Goal: Task Accomplishment & Management: Manage account settings

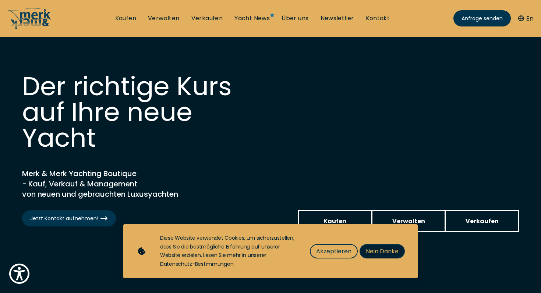
click at [371, 252] on span "Nein Danke" at bounding box center [382, 251] width 33 height 9
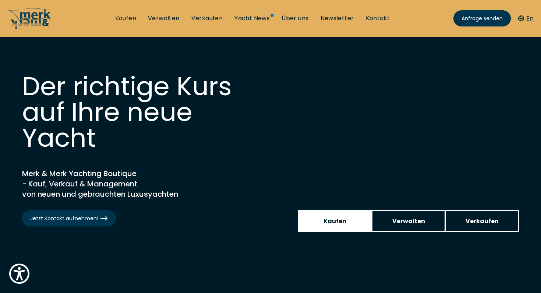
click at [348, 223] on link "Kaufen" at bounding box center [335, 222] width 74 height 22
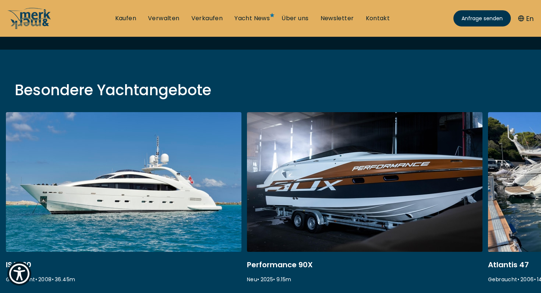
scroll to position [222, 0]
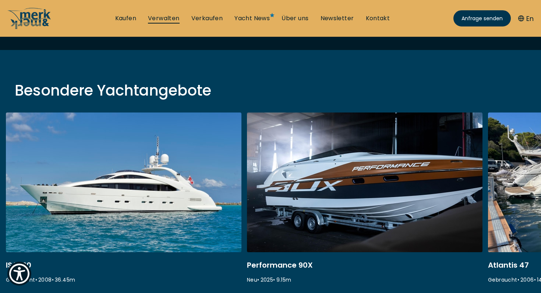
click at [161, 20] on link "Verwalten" at bounding box center [164, 18] width 32 height 8
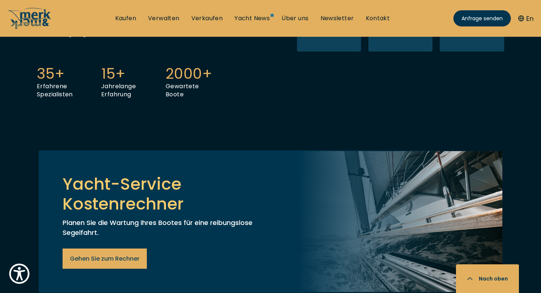
scroll to position [357, 0]
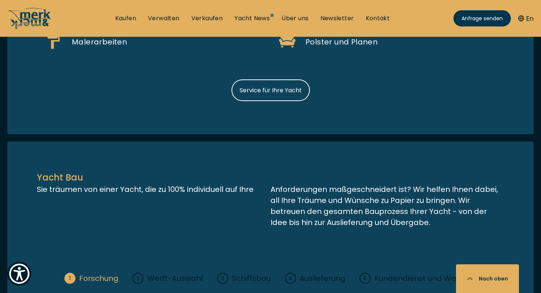
scroll to position [798, 0]
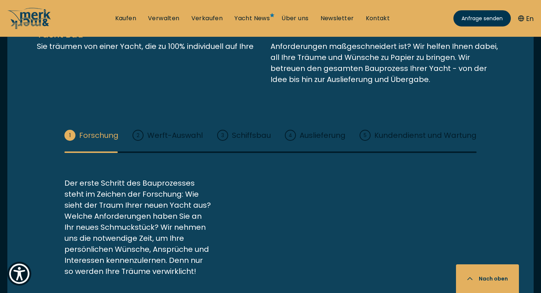
scroll to position [1129, 0]
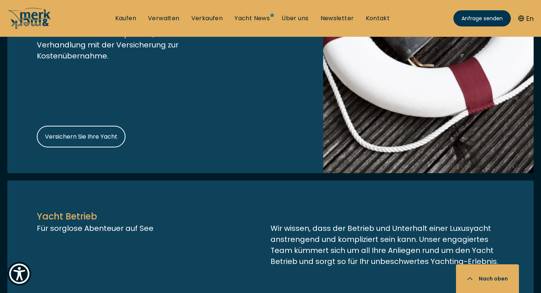
scroll to position [1446, 0]
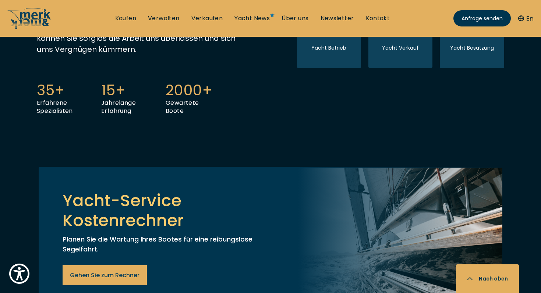
click at [323, 29] on icon at bounding box center [329, 22] width 18 height 14
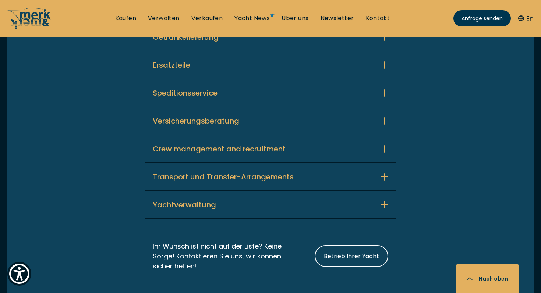
scroll to position [1806, 0]
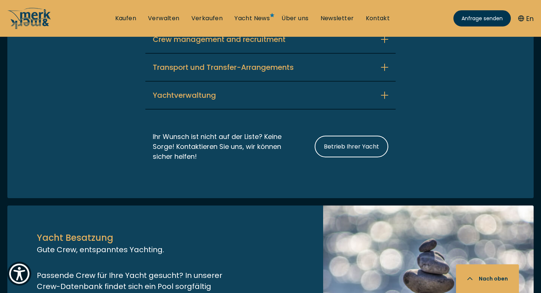
scroll to position [1934, 0]
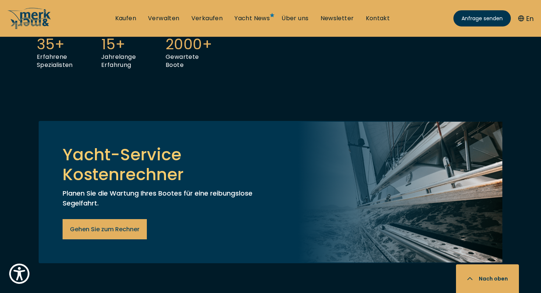
scroll to position [370, 0]
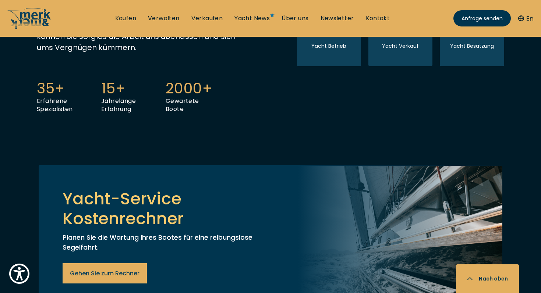
scroll to position [322, 0]
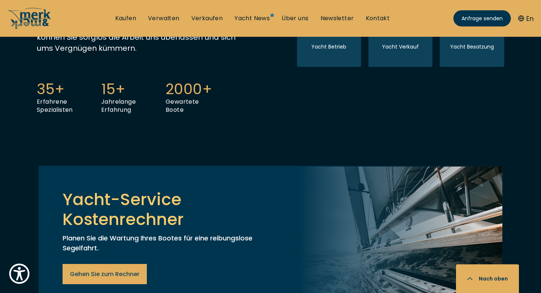
click at [475, 34] on icon at bounding box center [472, 21] width 28 height 28
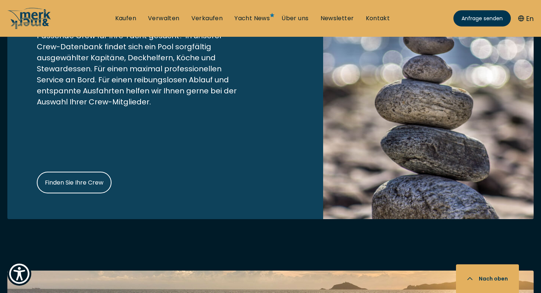
scroll to position [2293, 0]
